Goal: Information Seeking & Learning: Learn about a topic

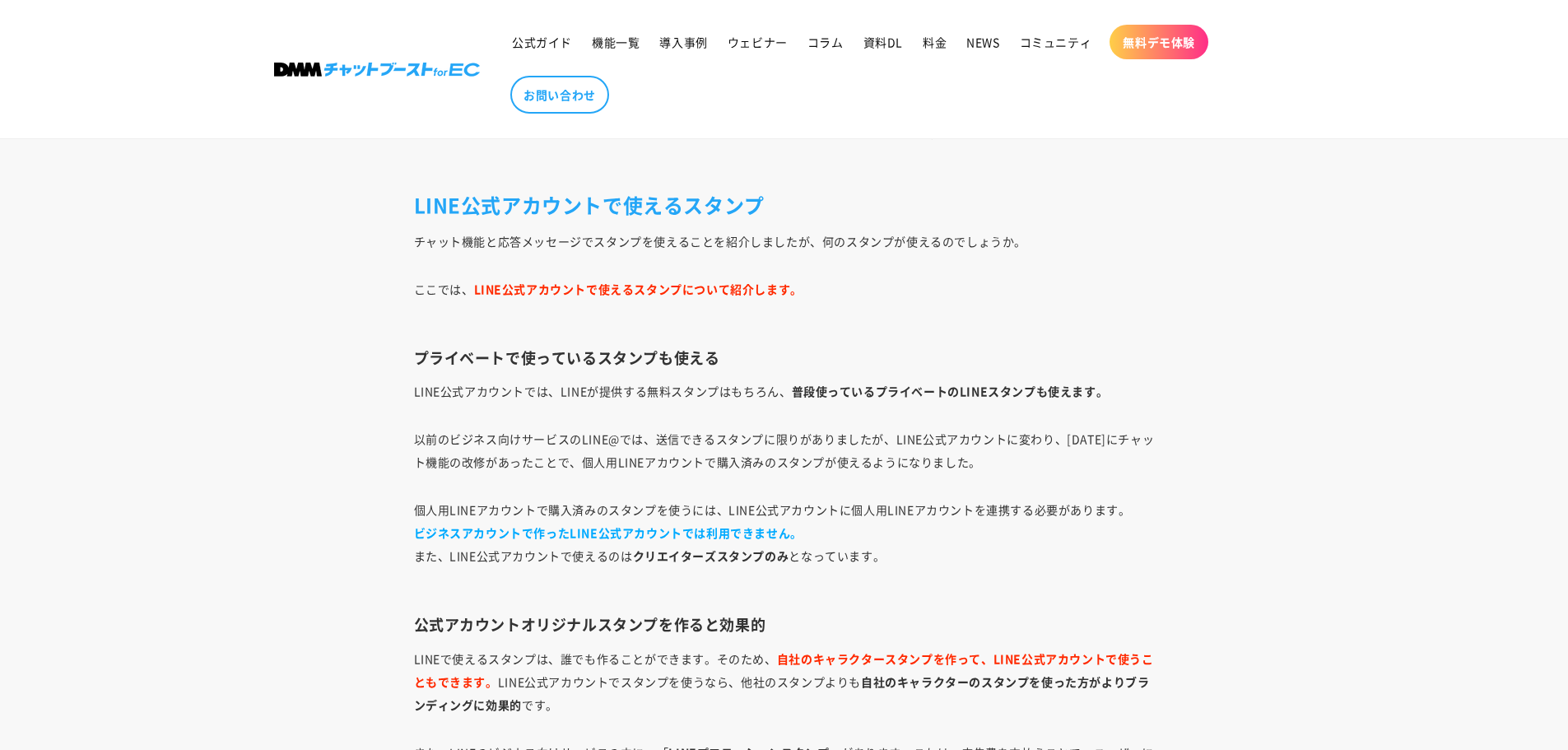
scroll to position [3130, 0]
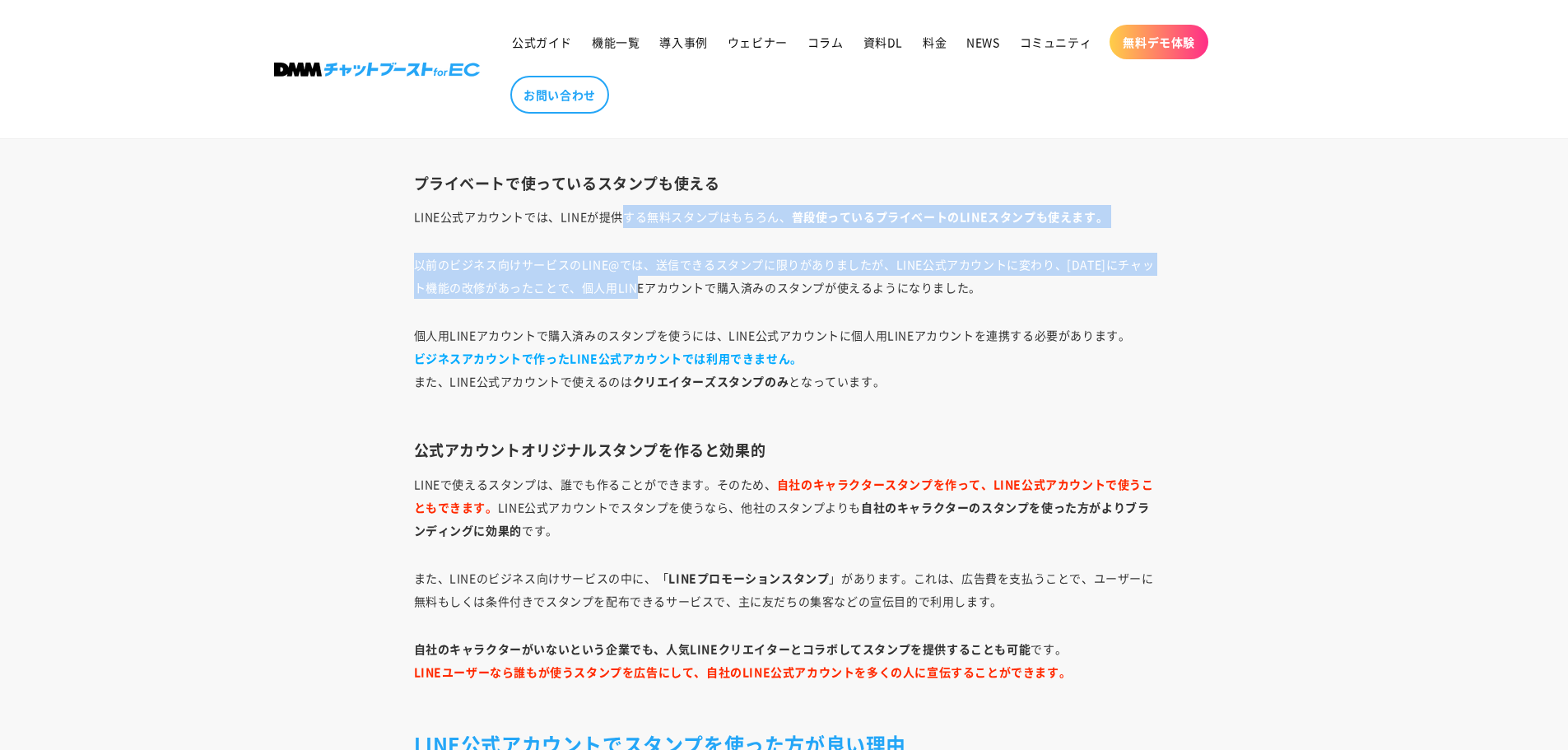
drag, startPoint x: 624, startPoint y: 225, endPoint x: 652, endPoint y: 301, distance: 81.0
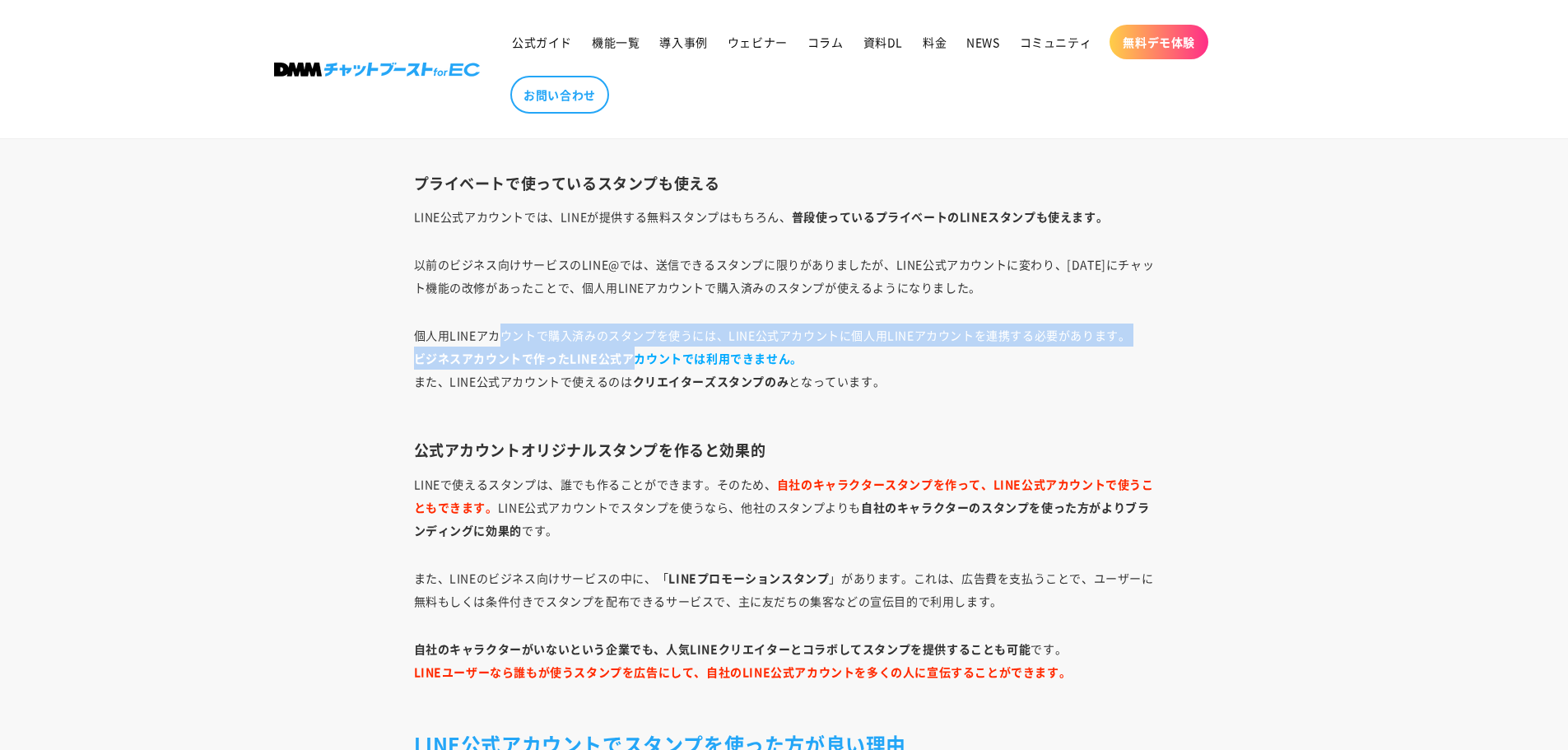
drag, startPoint x: 631, startPoint y: 363, endPoint x: 502, endPoint y: 341, distance: 130.9
click at [502, 341] on p "個人用LINEアカウントで購入済みのスタンプを使うには、LINE公式アカウントに個人用LINEアカウントを連携する必要があります。 ビジネスアカウントで作った…" at bounding box center [784, 369] width 741 height 92
click at [532, 357] on strong "ビジネスアカウントで作ったLINE公式アカウントでは利用できません。" at bounding box center [608, 358] width 389 height 16
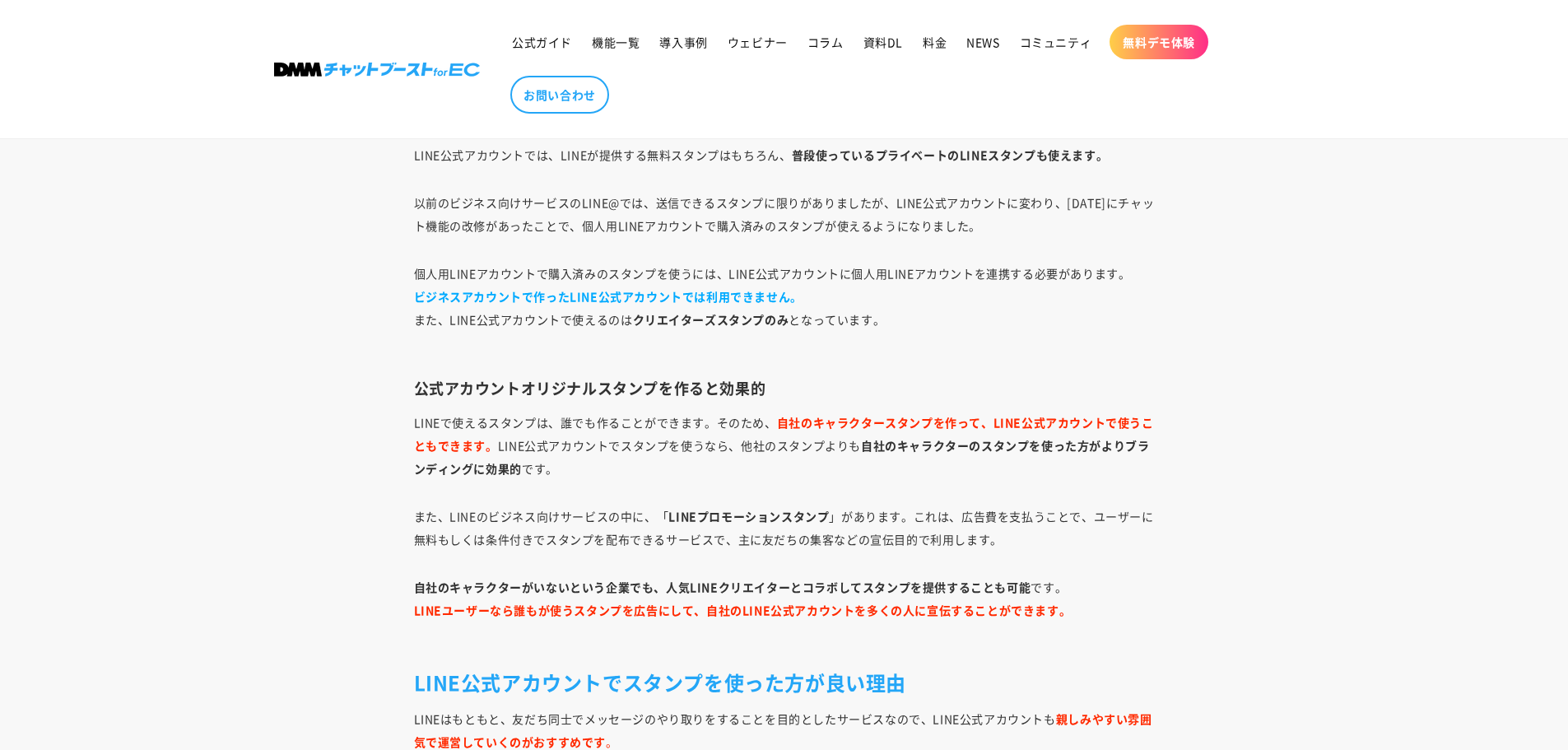
scroll to position [3294, 0]
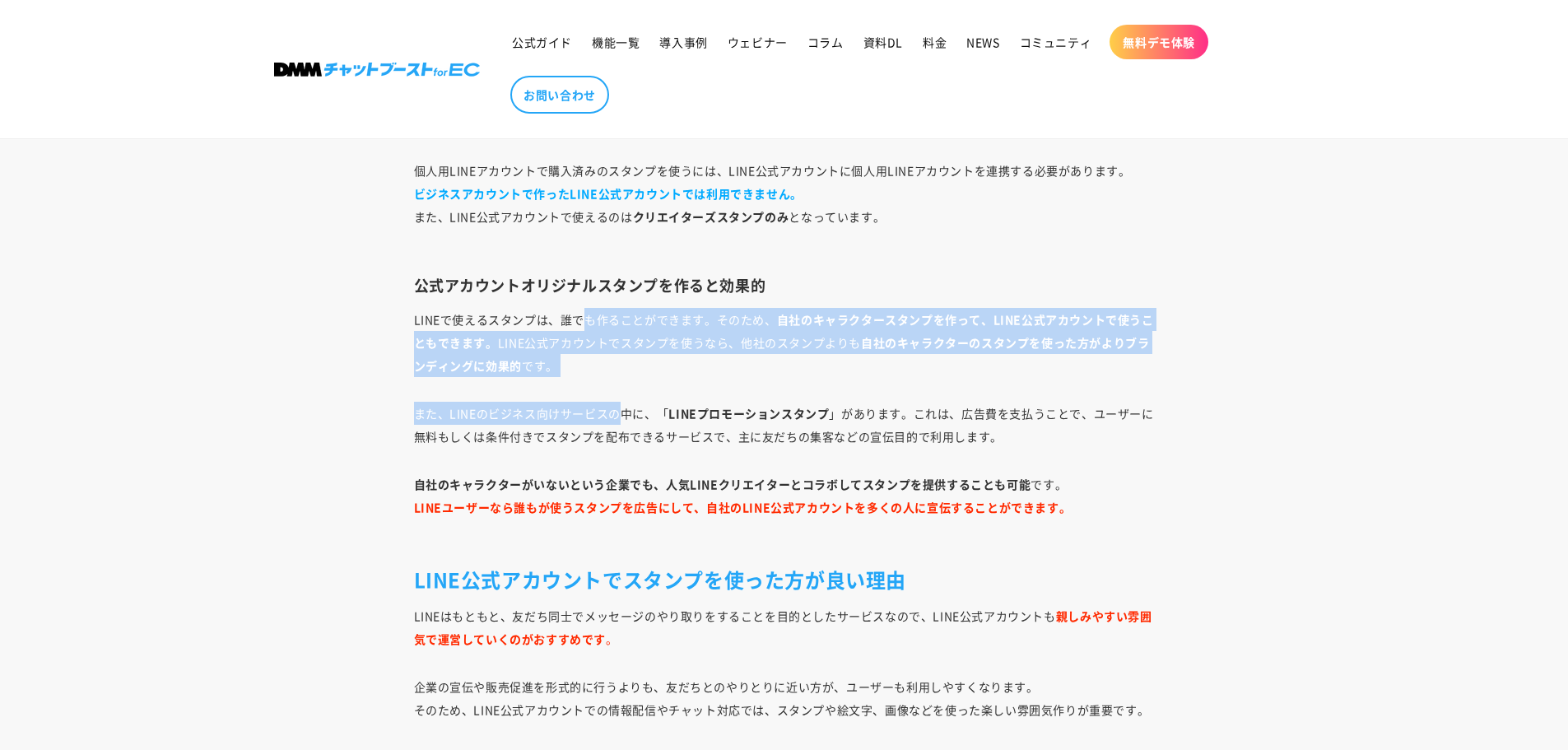
drag, startPoint x: 582, startPoint y: 319, endPoint x: 625, endPoint y: 419, distance: 108.9
click at [625, 419] on p "また、LINEのビジネス向けサービスの中に、「 LINEプロモーションスタンプ 」があります。これは、広告費を支払うことで、ユーザーに無料もしくは条件付きでス…" at bounding box center [784, 425] width 741 height 46
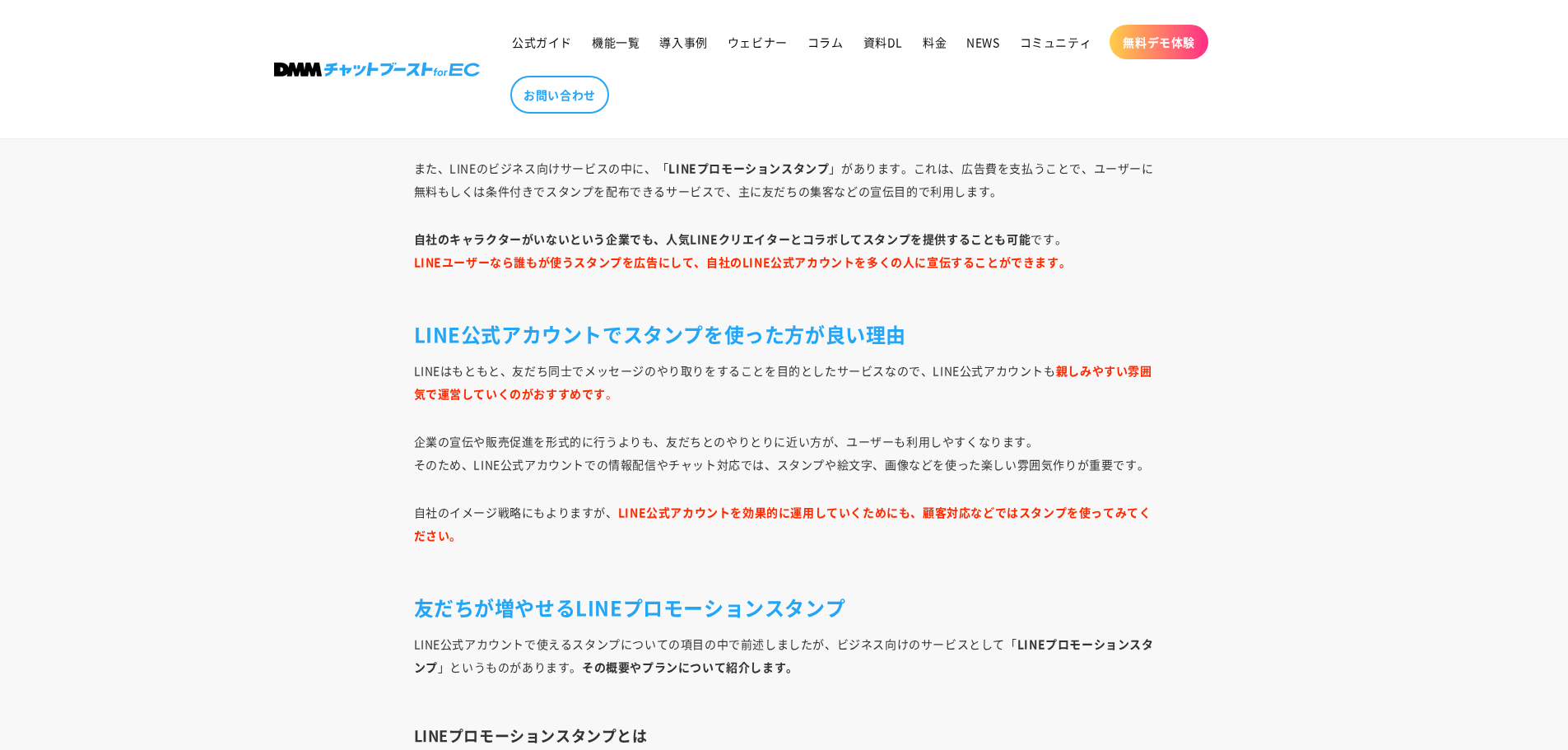
scroll to position [3542, 0]
drag, startPoint x: 630, startPoint y: 346, endPoint x: 780, endPoint y: 336, distance: 150.3
click at [780, 336] on h2 "LINE公式アカウントでスタンプを使った方が良い理由" at bounding box center [784, 332] width 741 height 25
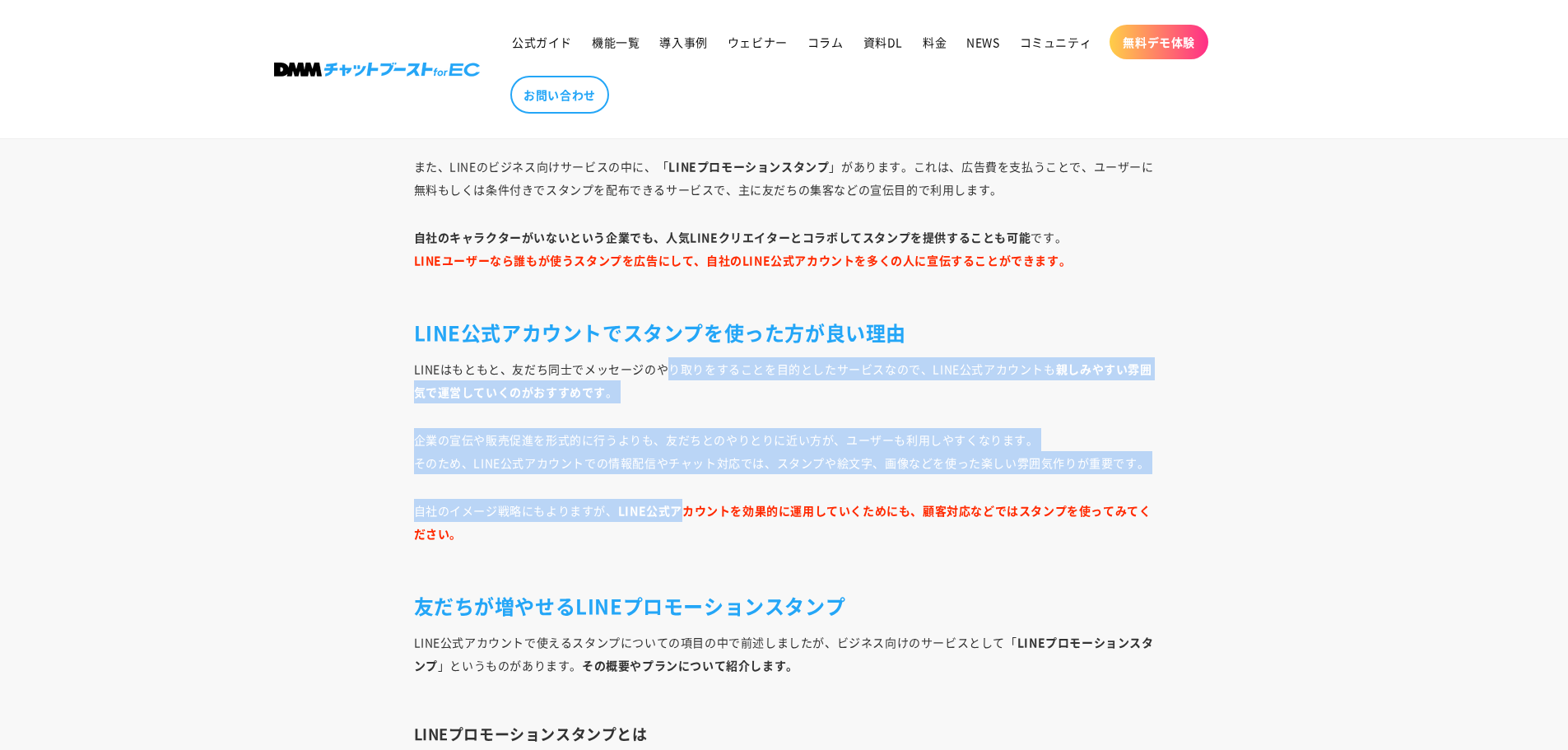
drag, startPoint x: 667, startPoint y: 373, endPoint x: 680, endPoint y: 486, distance: 113.7
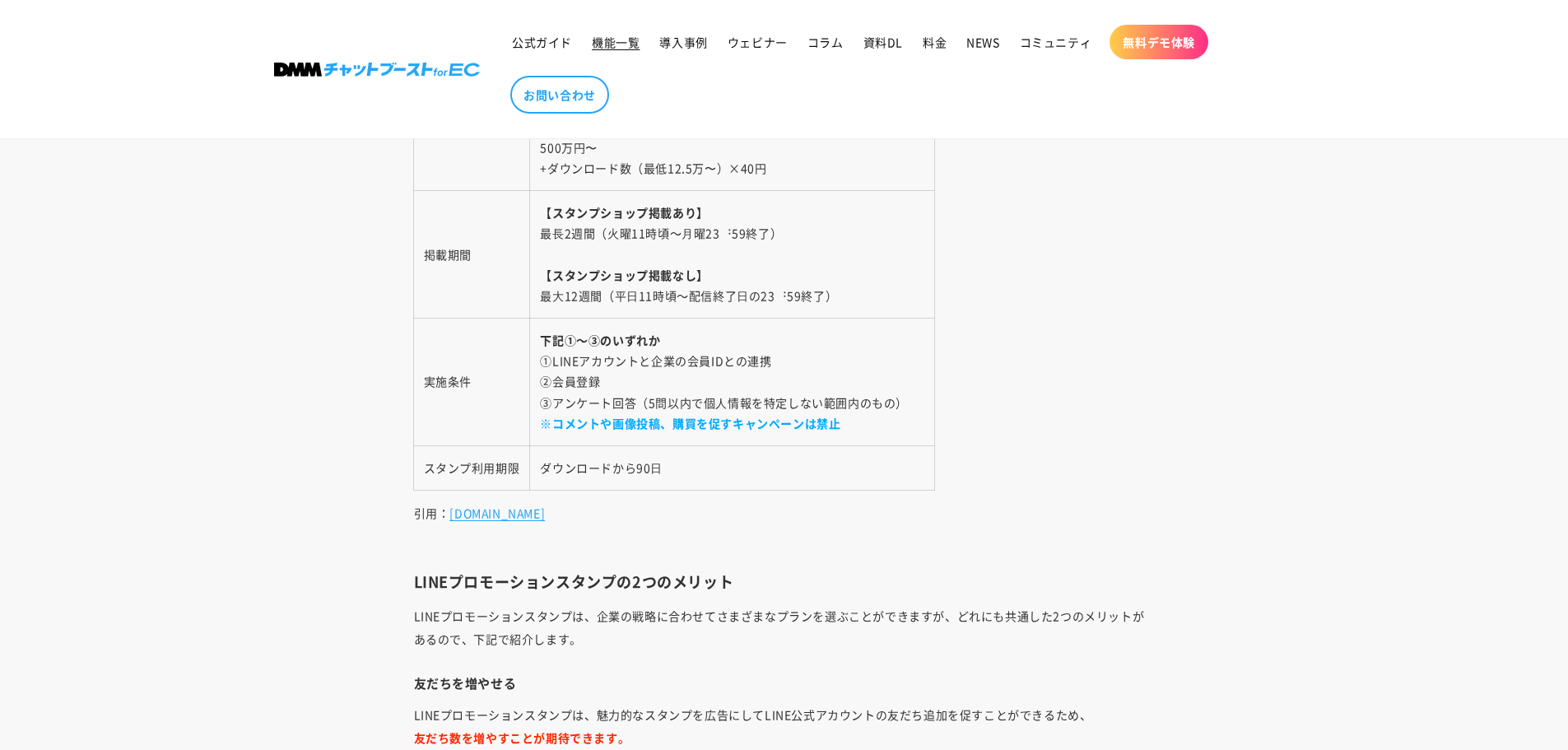
scroll to position [8731, 0]
